Goal: Task Accomplishment & Management: Use online tool/utility

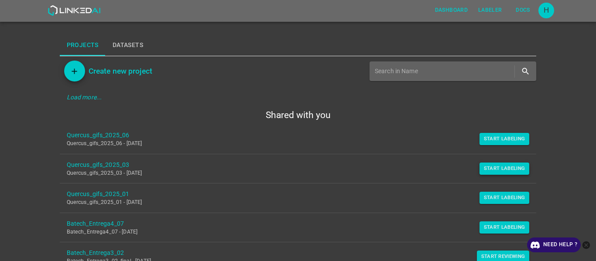
click at [488, 171] on button "Start Labeling" at bounding box center [504, 169] width 50 height 12
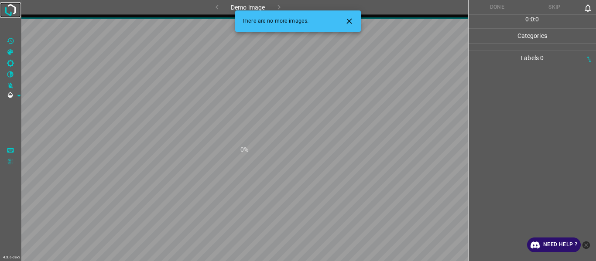
drag, startPoint x: 10, startPoint y: 7, endPoint x: 8, endPoint y: 28, distance: 21.1
click at [10, 7] on img at bounding box center [11, 10] width 16 height 16
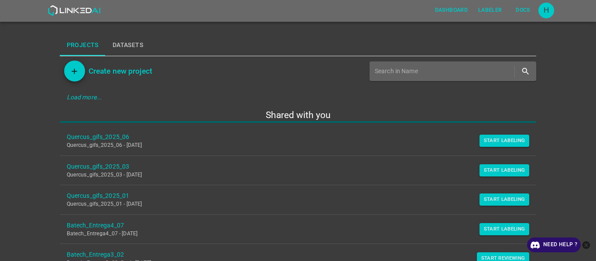
click at [17, 102] on div "Dashboard Labeler Docs H Projects Datasets Create new project Load more... Shar…" at bounding box center [298, 130] width 596 height 261
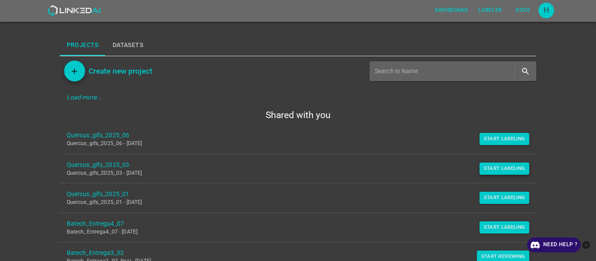
click at [492, 167] on button "Start Labeling" at bounding box center [504, 169] width 50 height 12
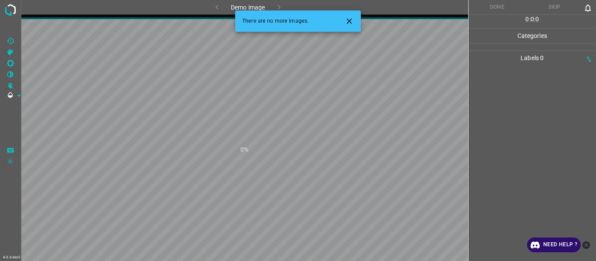
click at [347, 17] on icon "Close" at bounding box center [348, 21] width 9 height 9
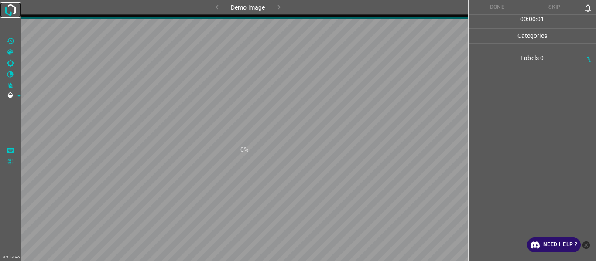
click at [5, 10] on img at bounding box center [11, 10] width 16 height 16
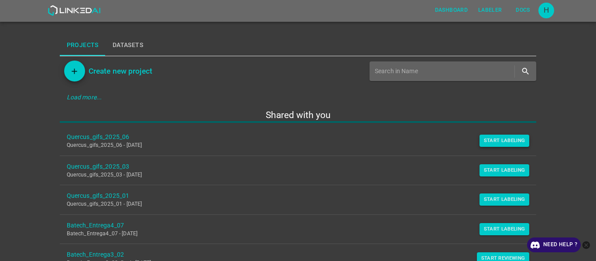
click at [491, 136] on button "Start Labeling" at bounding box center [504, 141] width 50 height 12
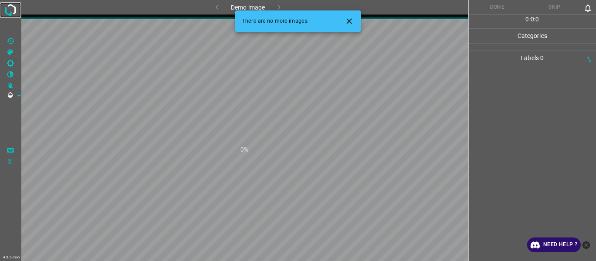
click at [12, 10] on img at bounding box center [11, 10] width 16 height 16
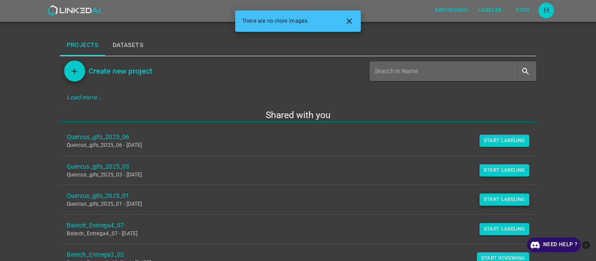
click at [480, 203] on button "Start Labeling" at bounding box center [504, 200] width 50 height 12
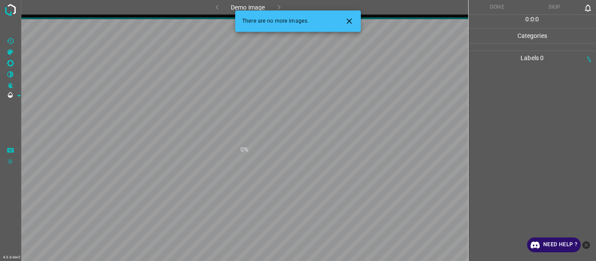
click at [352, 20] on icon "Close" at bounding box center [348, 21] width 9 height 9
click at [347, 20] on icon "Close" at bounding box center [348, 21] width 9 height 9
